Goal: Check status: Check status

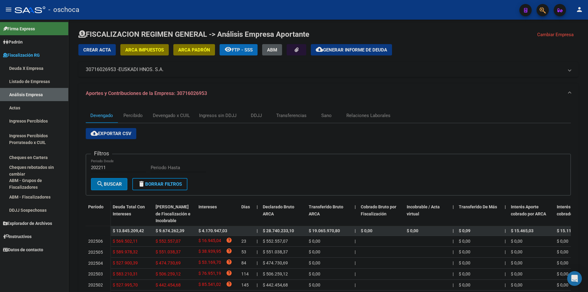
click at [9, 87] on link "Listado de Empresas" at bounding box center [34, 81] width 68 height 13
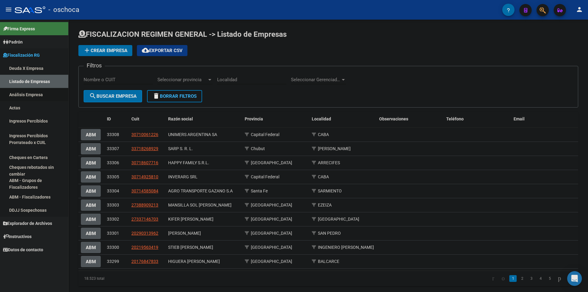
click at [44, 95] on link "Análisis Empresa" at bounding box center [34, 94] width 68 height 13
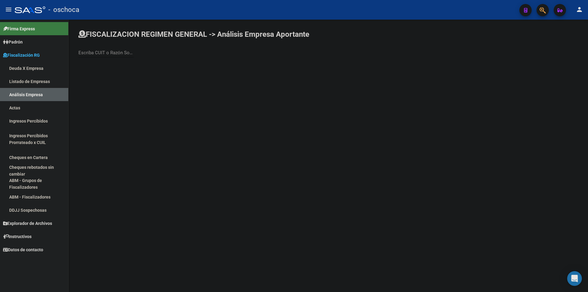
click at [127, 51] on input "Escriba CUIT o Razón Social para buscar" at bounding box center [105, 53] width 55 height 6
type input "[PERSON_NAME]"
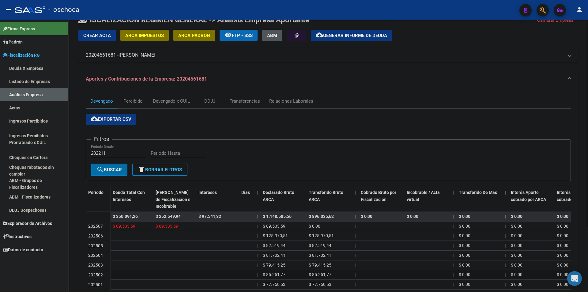
scroll to position [86, 0]
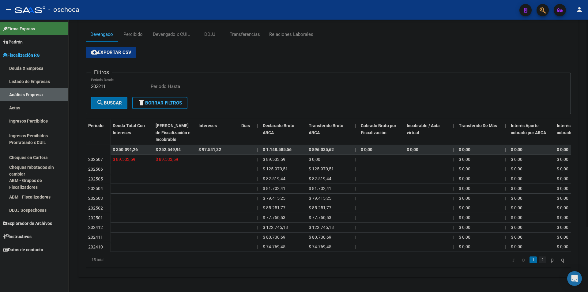
click at [293, 260] on link "2" at bounding box center [541, 259] width 7 height 7
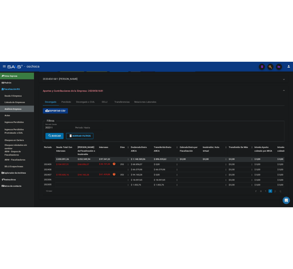
scroll to position [40, 0]
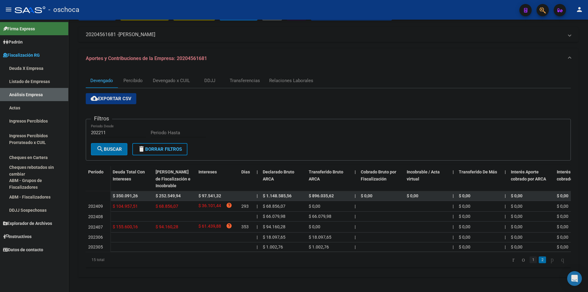
click at [293, 258] on link "1" at bounding box center [532, 259] width 7 height 7
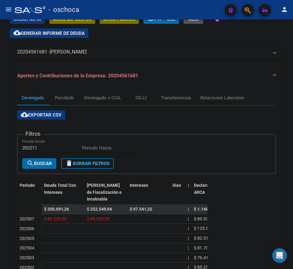
scroll to position [63, 0]
